Goal: Find specific page/section: Find specific page/section

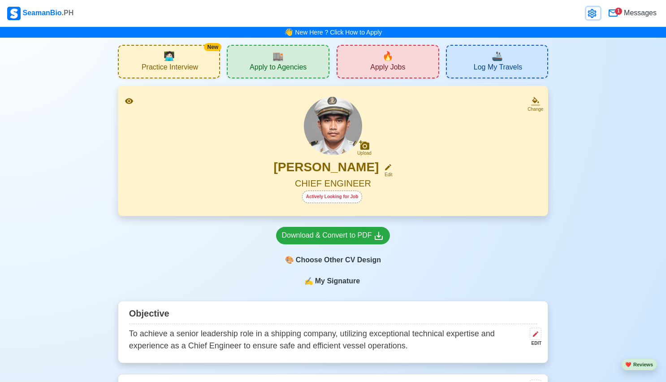
click at [590, 19] on icon at bounding box center [592, 13] width 11 height 11
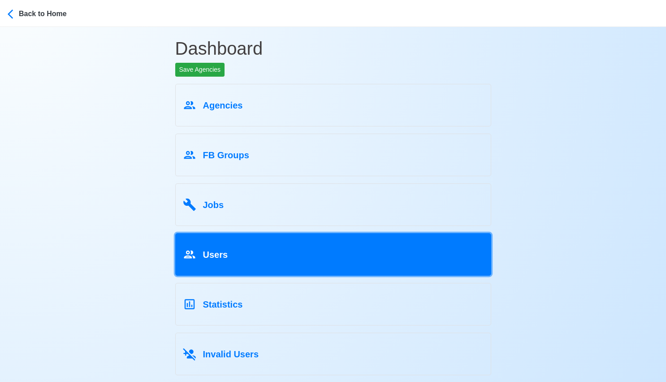
click at [284, 242] on link "Users" at bounding box center [333, 254] width 316 height 43
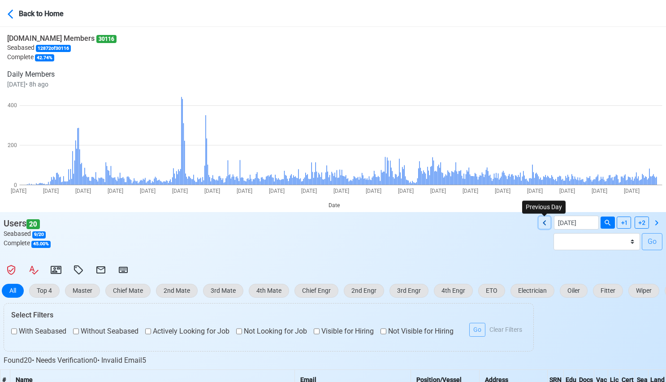
click at [544, 223] on icon at bounding box center [544, 222] width 3 height 5
click at [652, 222] on icon at bounding box center [656, 222] width 11 height 11
type input "[DATE]"
